Goal: Information Seeking & Learning: Learn about a topic

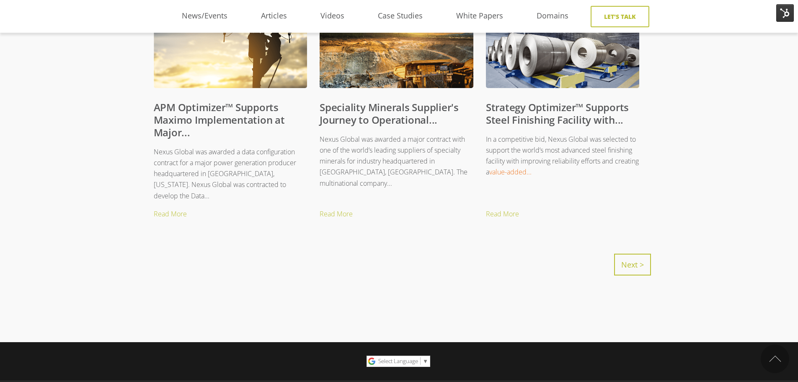
scroll to position [880, 6]
click at [621, 260] on link "Next >" at bounding box center [632, 265] width 37 height 22
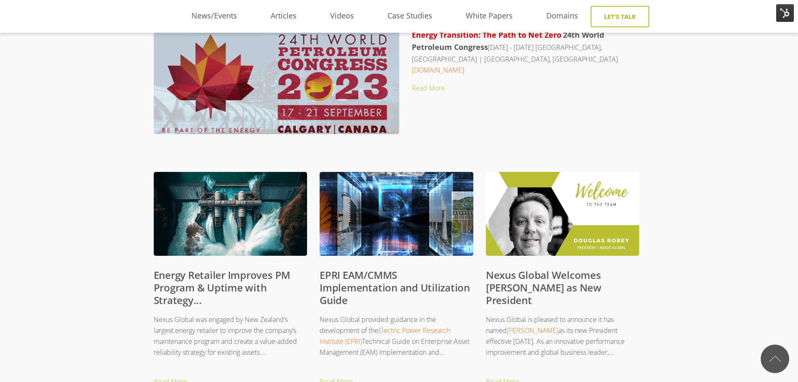
scroll to position [180, 0]
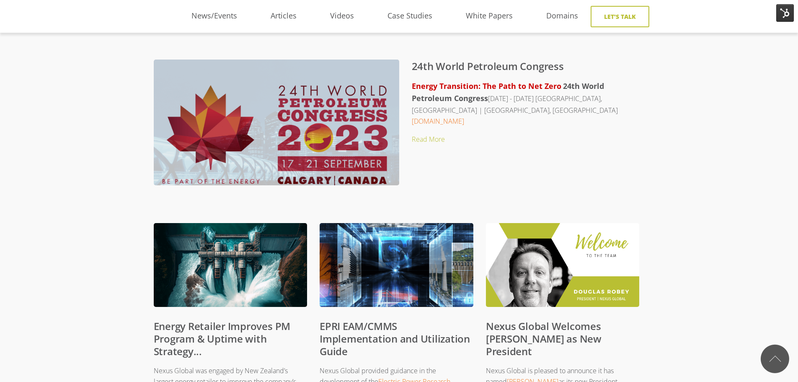
click at [452, 67] on link "24th World Petroleum Congress" at bounding box center [488, 66] width 152 height 14
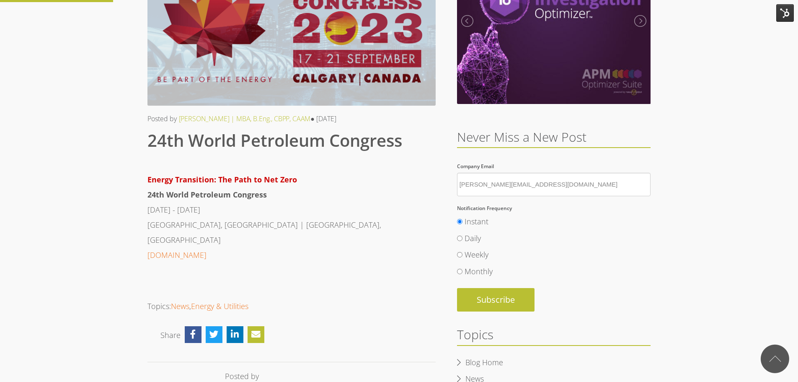
scroll to position [84, 0]
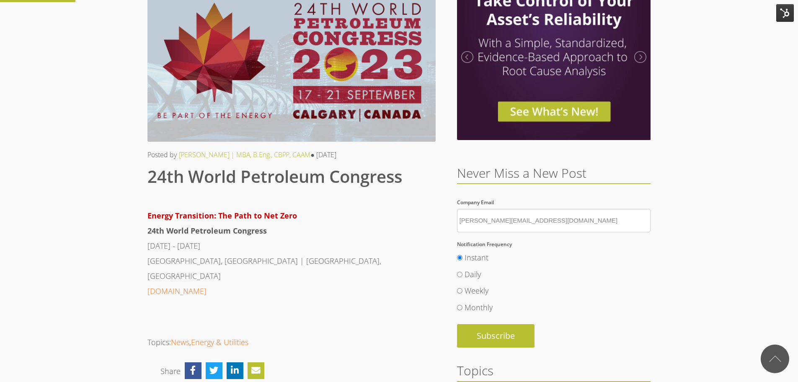
click at [202, 178] on span "24th World Petroleum Congress" at bounding box center [274, 176] width 255 height 23
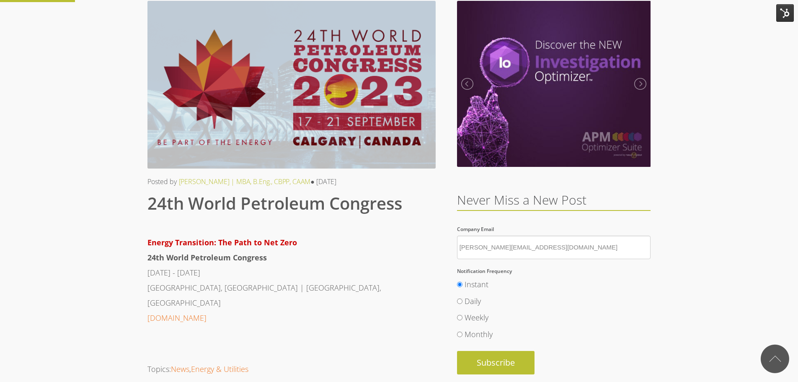
scroll to position [42, 0]
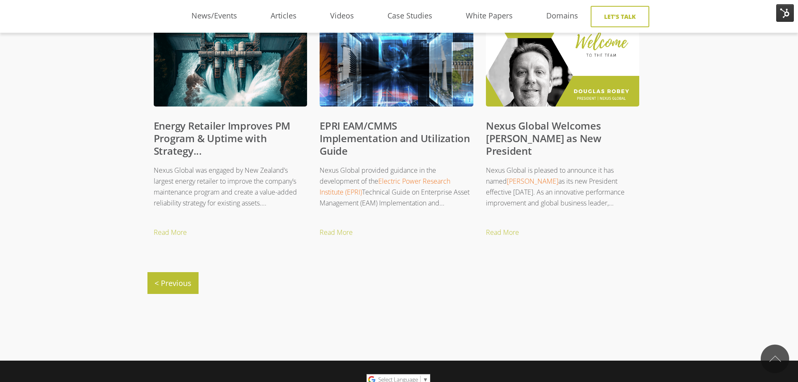
scroll to position [390, 0]
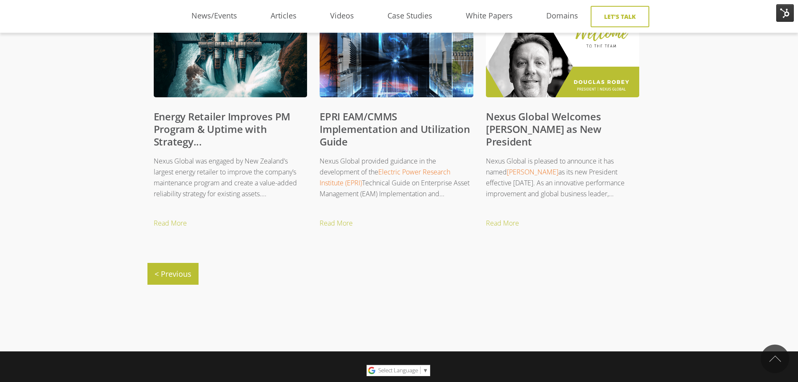
click at [220, 129] on link "Energy Retailer Improves PM Program & Uptime with Strategy..." at bounding box center [222, 128] width 137 height 39
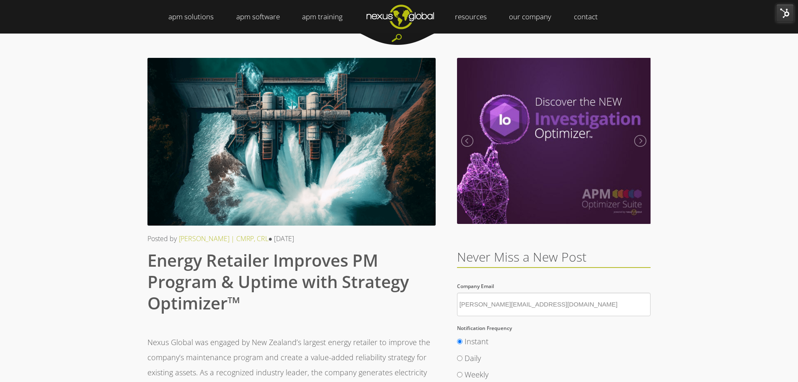
click at [271, 281] on span "Energy Retailer Improves PM Program & Uptime with Strategy Optimizer™" at bounding box center [277, 281] width 261 height 66
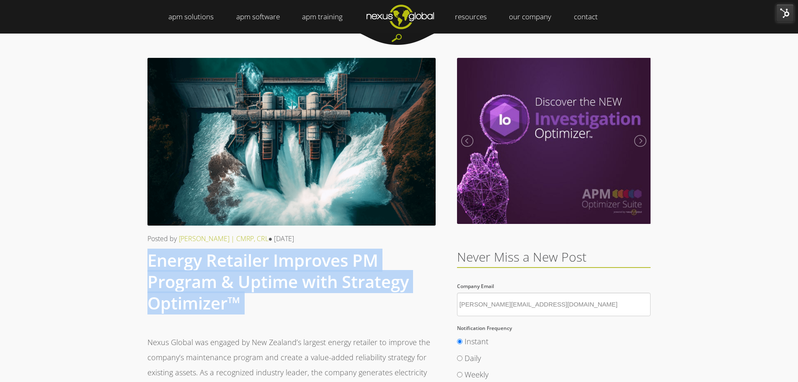
click at [271, 281] on span "Energy Retailer Improves PM Program & Uptime with Strategy Optimizer™" at bounding box center [277, 281] width 261 height 66
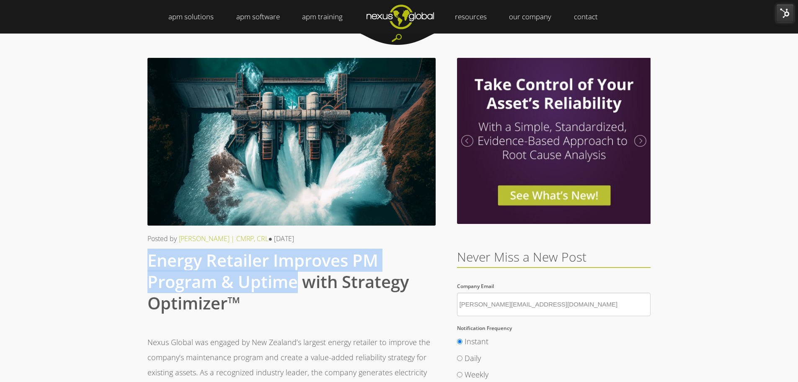
drag, startPoint x: 299, startPoint y: 285, endPoint x: 137, endPoint y: 257, distance: 165.0
